Goal: Obtain resource: Obtain resource

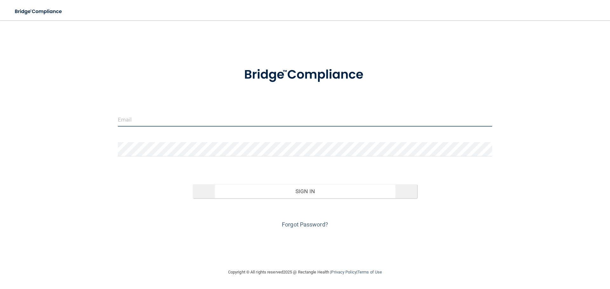
type input "[EMAIL_ADDRESS][DOMAIN_NAME]"
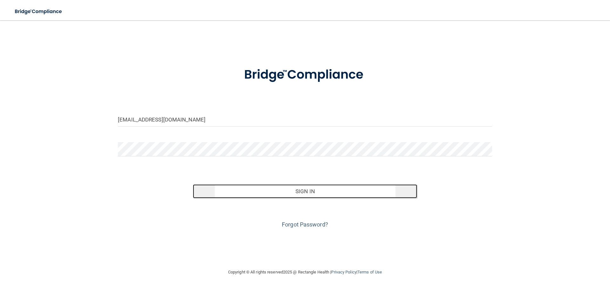
click at [313, 192] on button "Sign In" at bounding box center [305, 192] width 225 height 14
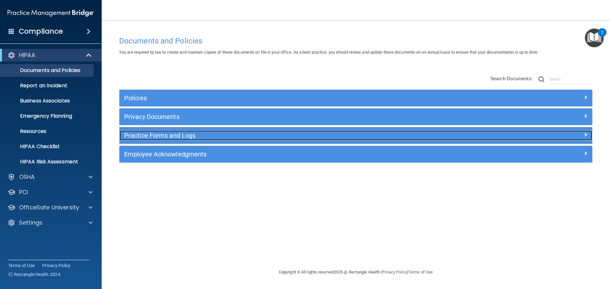
click at [277, 134] on h5 "Practice Forms and Logs" at bounding box center [296, 135] width 345 height 7
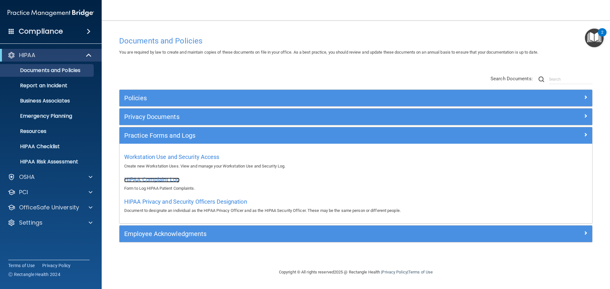
click at [171, 178] on span "HIPAA Complaint Log" at bounding box center [151, 179] width 55 height 7
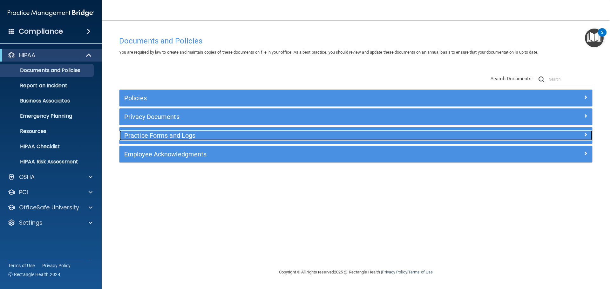
click at [184, 132] on h5 "Practice Forms and Logs" at bounding box center [296, 135] width 345 height 7
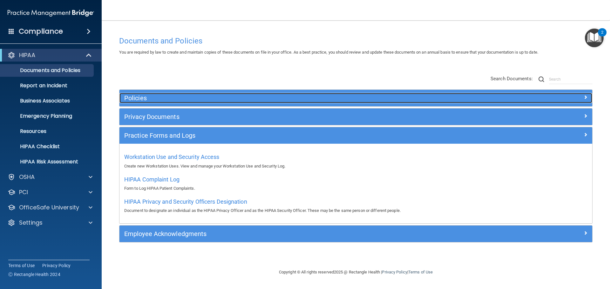
click at [136, 97] on h5 "Policies" at bounding box center [296, 98] width 345 height 7
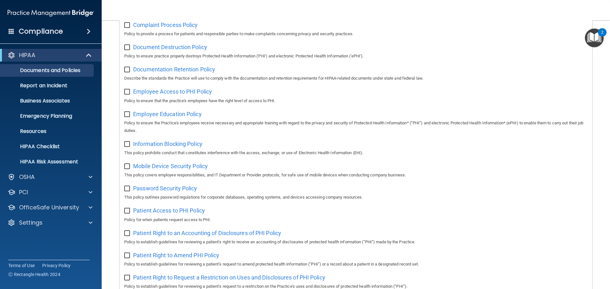
scroll to position [32, 0]
